Goal: Task Accomplishment & Management: Understand process/instructions

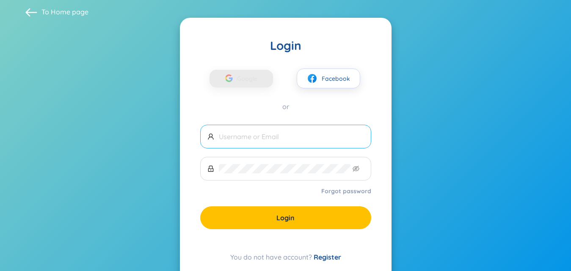
scroll to position [6, 0]
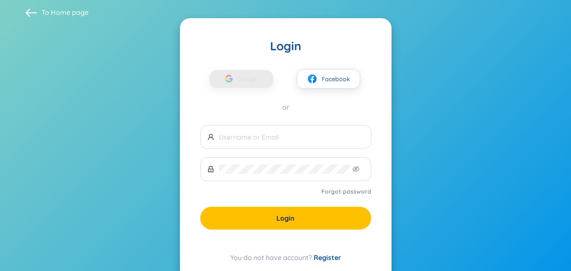
click at [330, 258] on link "Register" at bounding box center [326, 257] width 27 height 8
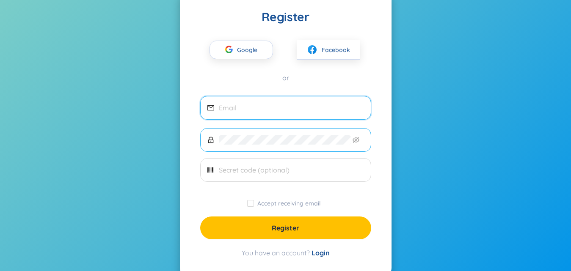
scroll to position [47, 0]
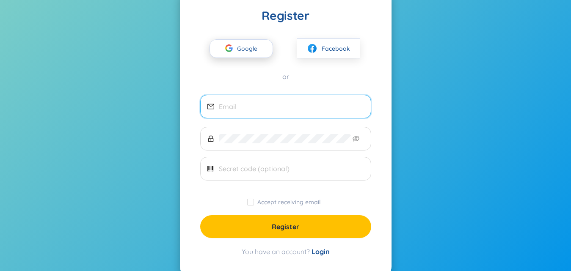
click at [253, 52] on span "Google" at bounding box center [249, 49] width 25 height 18
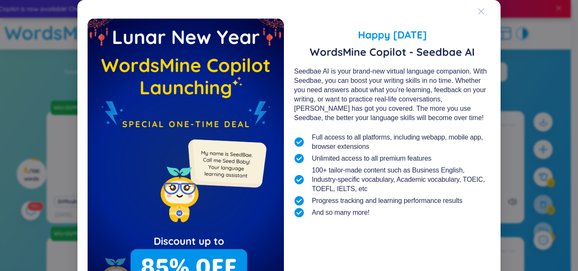
click at [479, 11] on icon "Close" at bounding box center [481, 11] width 6 height 6
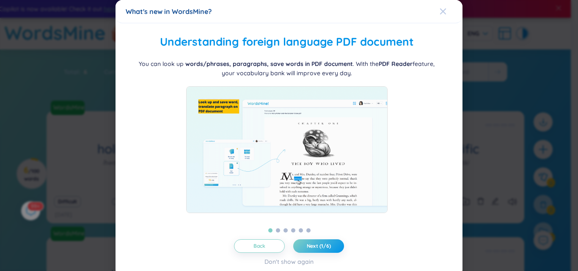
click at [445, 12] on span "Close" at bounding box center [451, 11] width 23 height 23
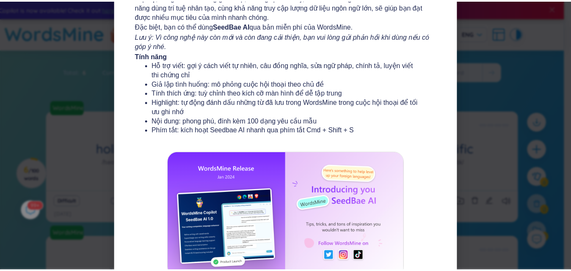
scroll to position [156, 0]
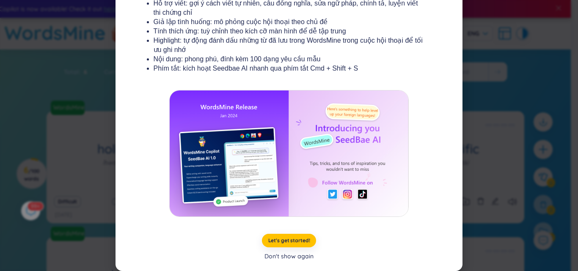
click at [302, 260] on div "Don't show again" at bounding box center [288, 256] width 49 height 9
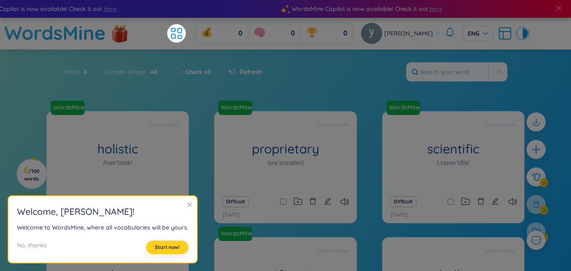
click at [172, 246] on span "Start now!" at bounding box center [167, 247] width 25 height 7
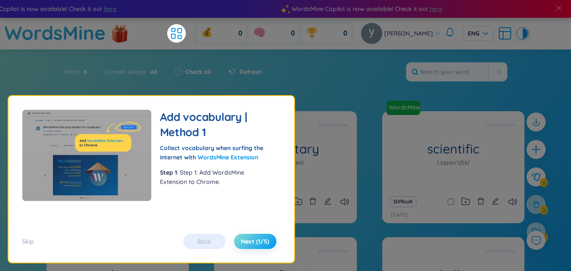
click at [250, 236] on button "Next (1/5)" at bounding box center [255, 241] width 42 height 15
click at [258, 247] on button "Next (1/5)" at bounding box center [255, 241] width 42 height 15
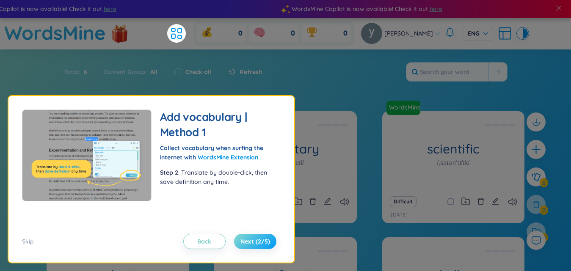
click at [258, 247] on button "Next (2/5)" at bounding box center [255, 241] width 42 height 15
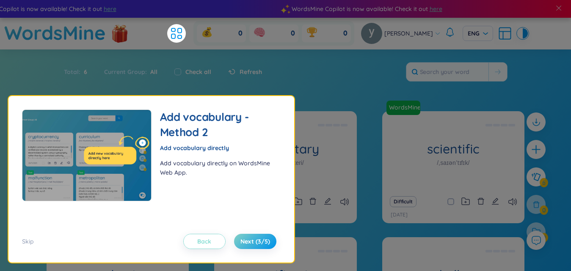
click at [213, 236] on button "Back" at bounding box center [204, 241] width 42 height 15
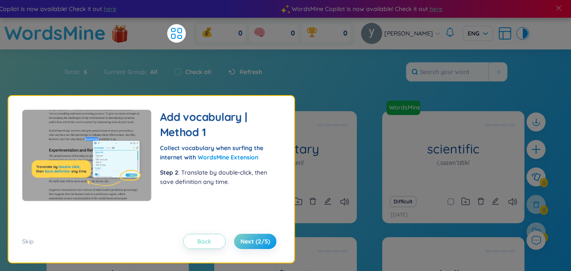
click at [207, 242] on span "Back" at bounding box center [204, 241] width 14 height 8
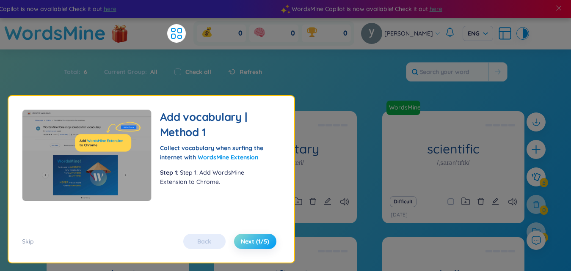
click at [258, 245] on span "Next (1/5)" at bounding box center [255, 241] width 28 height 8
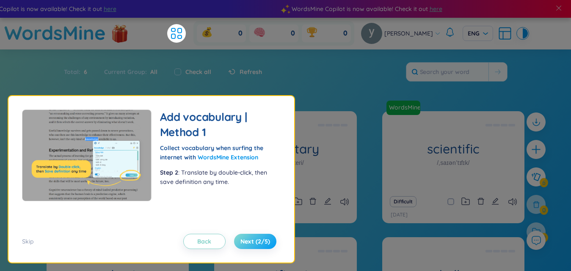
click at [258, 245] on span "Next (2/5)" at bounding box center [255, 241] width 30 height 8
